Goal: Check status: Check status

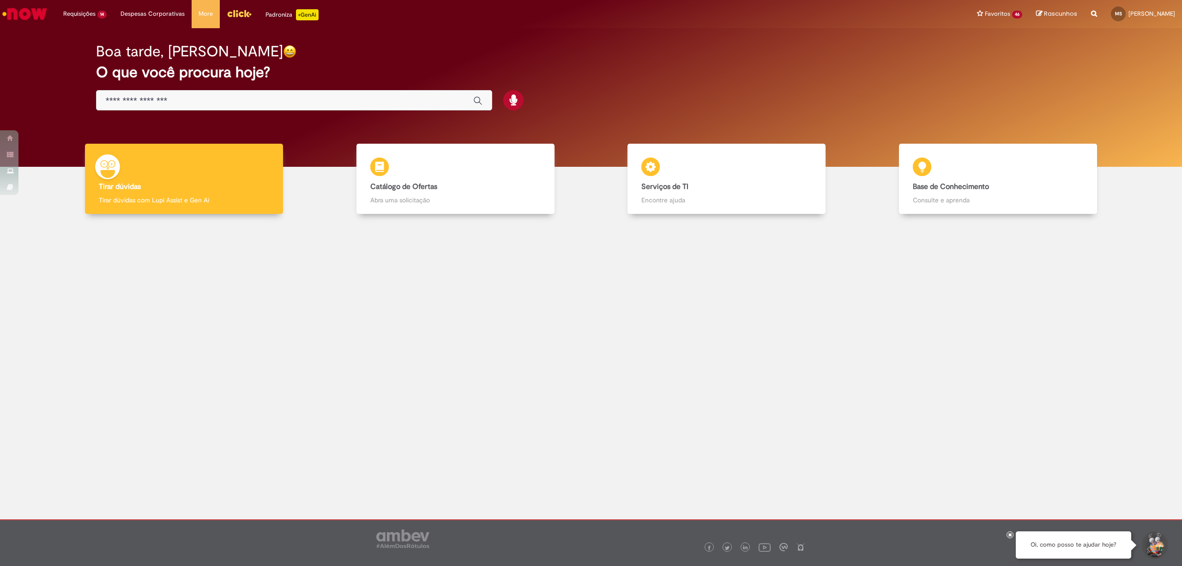
click at [239, 14] on img "Menu Cabeçalho" at bounding box center [239, 13] width 25 height 14
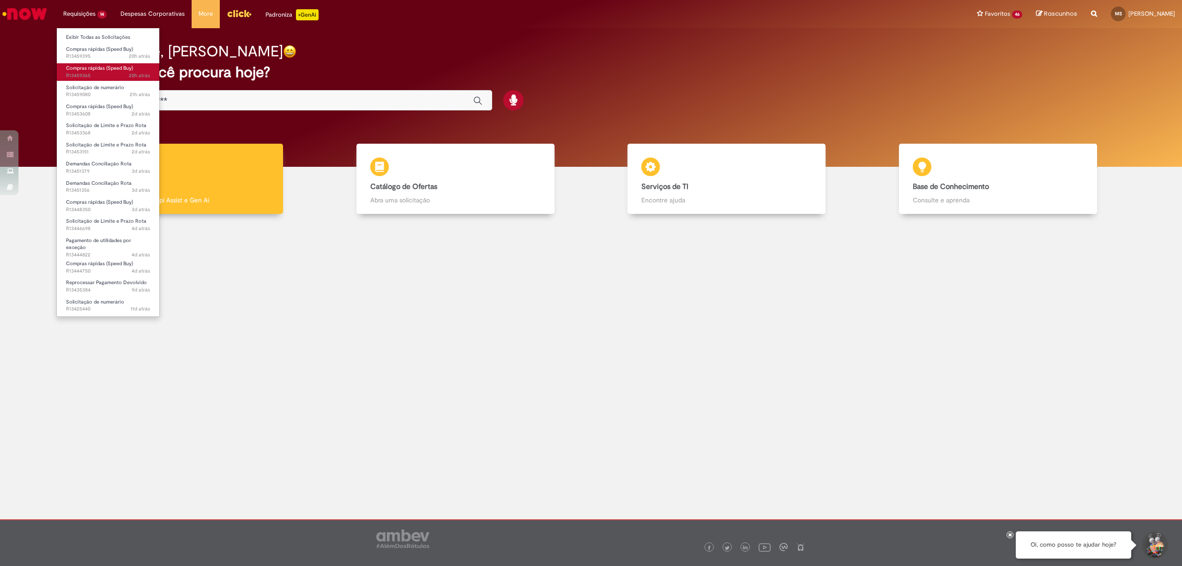
click at [93, 72] on link "Compras rápidas (Speed Buy) 20h atrás 20 horas atrás R13459365" at bounding box center [108, 71] width 102 height 17
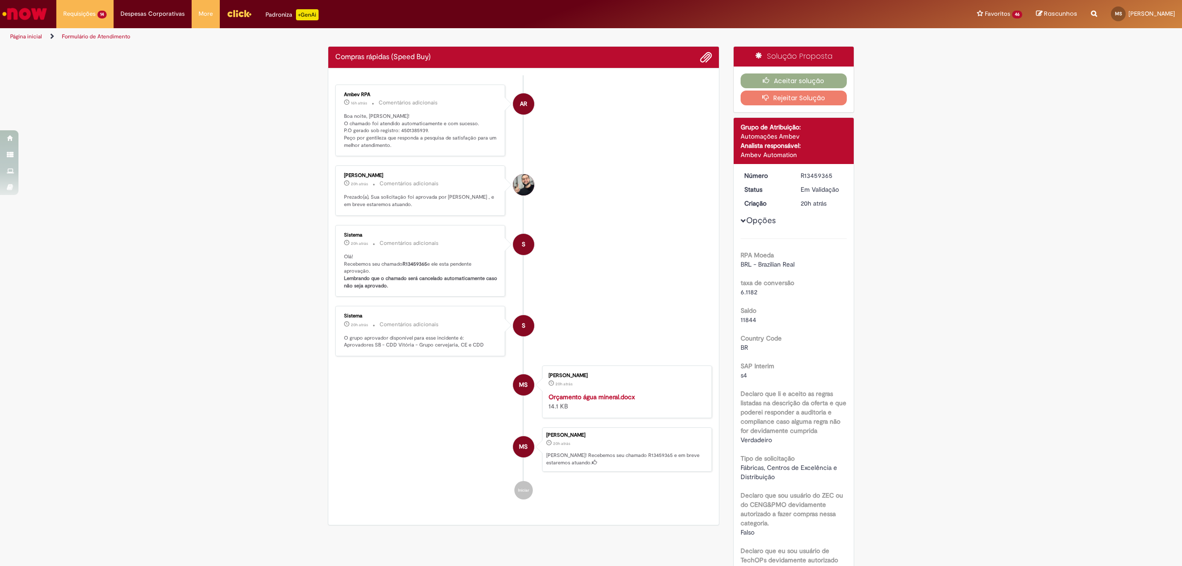
click at [412, 132] on p "Boa noite, Maxuel! O chamado foi atendido automaticamente e com sucesso. P.O ge…" at bounding box center [421, 131] width 154 height 36
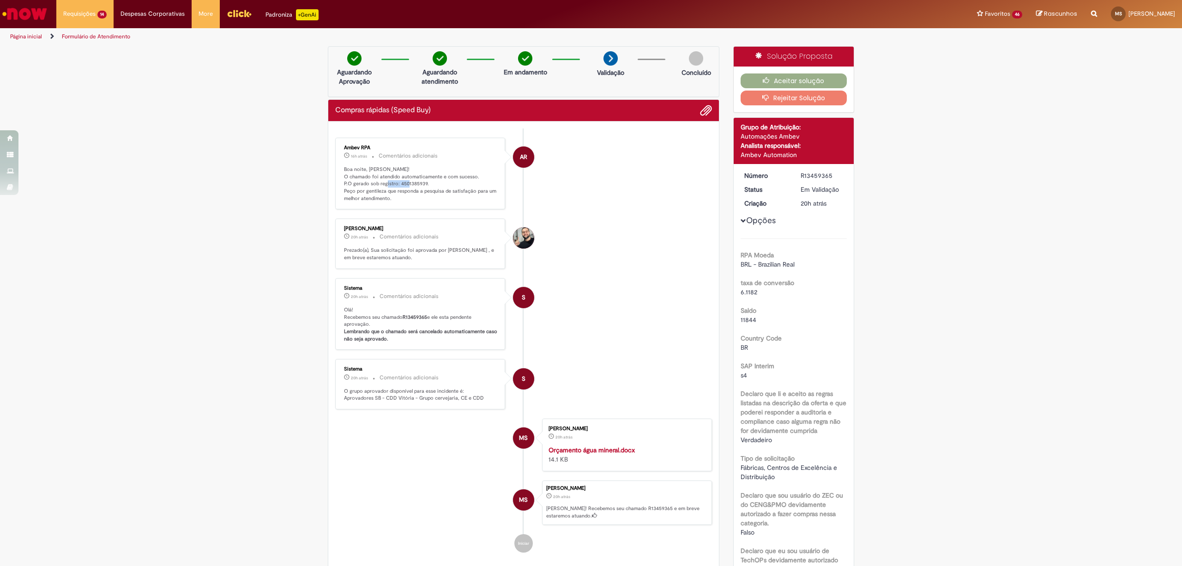
copy p "4501385939"
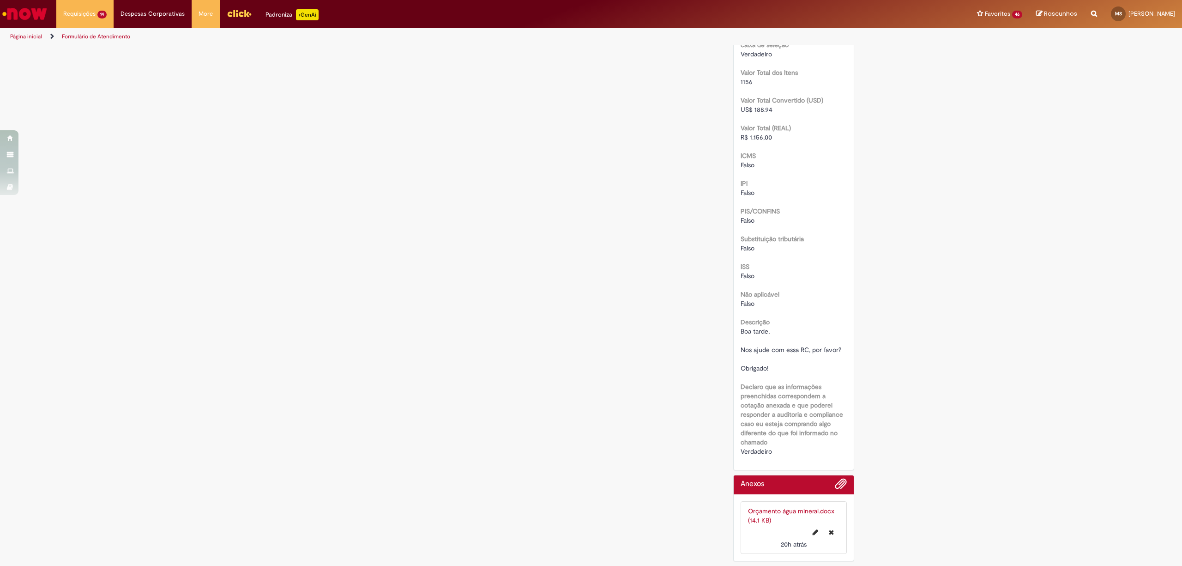
scroll to position [916, 0]
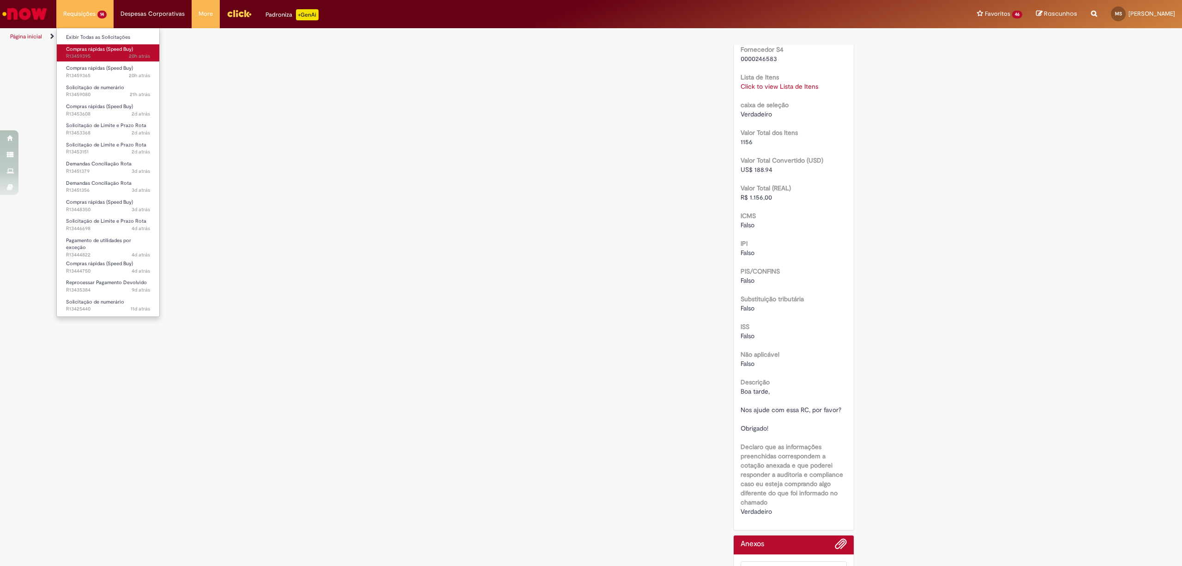
click at [97, 51] on span "Compras rápidas (Speed Buy)" at bounding box center [99, 49] width 67 height 7
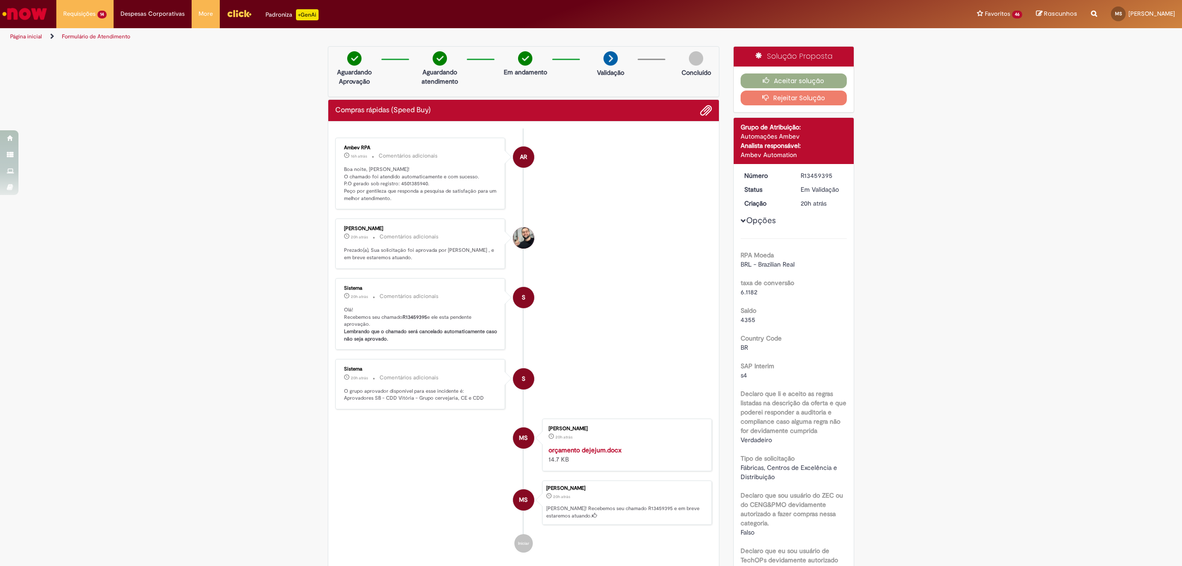
click at [407, 128] on ul "AR Ambev RPA 16h atrás 16 horas atrás Comentários adicionais Boa noite, Maxuel!…" at bounding box center [523, 344] width 377 height 433
click at [403, 182] on p "Boa noite, Maxuel! O chamado foi atendido automaticamente e com sucesso. P.O ge…" at bounding box center [421, 184] width 154 height 36
copy p "4501385940"
